Goal: Information Seeking & Learning: Find contact information

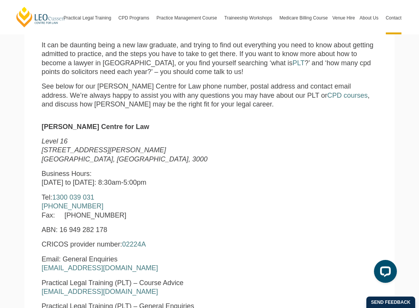
scroll to position [204, 0]
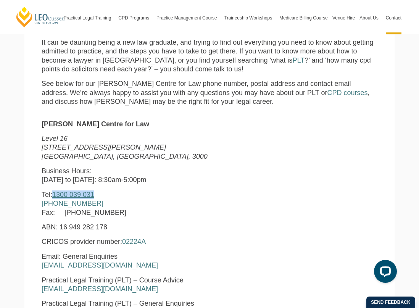
drag, startPoint x: 104, startPoint y: 194, endPoint x: 59, endPoint y: 195, distance: 44.6
click at [59, 195] on p "Tel: [PHONE_NUMBER] [PHONE_NUMBER] Fax: [PHONE_NUMBER]" at bounding box center [137, 203] width 191 height 27
copy link "1300 039 031"
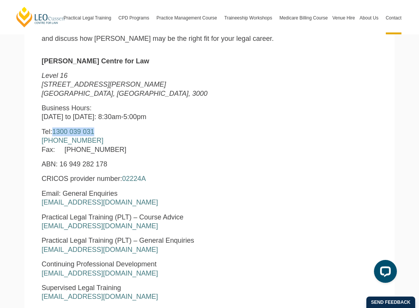
scroll to position [270, 0]
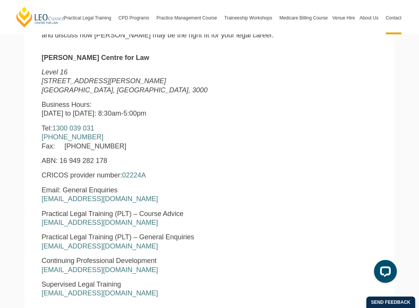
click at [103, 137] on p "Tel: [PHONE_NUMBER] [PHONE_NUMBER] Fax: [PHONE_NUMBER]" at bounding box center [137, 137] width 191 height 27
drag, startPoint x: 124, startPoint y: 144, endPoint x: 63, endPoint y: 146, distance: 61.1
click at [63, 146] on p "Tel: [PHONE_NUMBER] [PHONE_NUMBER] Fax: [PHONE_NUMBER]" at bounding box center [137, 137] width 191 height 27
copy p "[PHONE_NUMBER]"
click at [113, 132] on p "Tel: [PHONE_NUMBER] [PHONE_NUMBER] Fax: [PHONE_NUMBER]" at bounding box center [137, 137] width 191 height 27
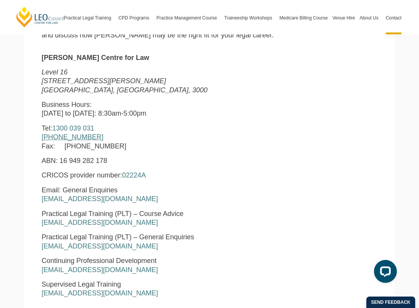
drag, startPoint x: 110, startPoint y: 136, endPoint x: 56, endPoint y: 138, distance: 54.2
click at [56, 138] on p "Tel: [PHONE_NUMBER] [PHONE_NUMBER] Fax: [PHONE_NUMBER]" at bounding box center [137, 137] width 191 height 27
copy link "3 8667 5667"
drag, startPoint x: 123, startPoint y: 145, endPoint x: 62, endPoint y: 146, distance: 60.6
click at [62, 146] on p "Tel: [PHONE_NUMBER] [PHONE_NUMBER] Fax: [PHONE_NUMBER]" at bounding box center [137, 137] width 191 height 27
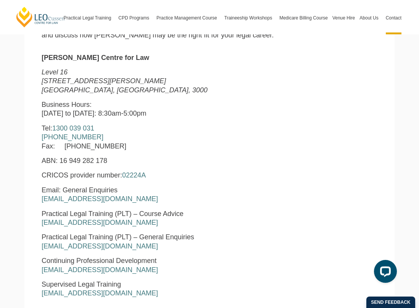
copy p "[PHONE_NUMBER]"
